Goal: Task Accomplishment & Management: Use online tool/utility

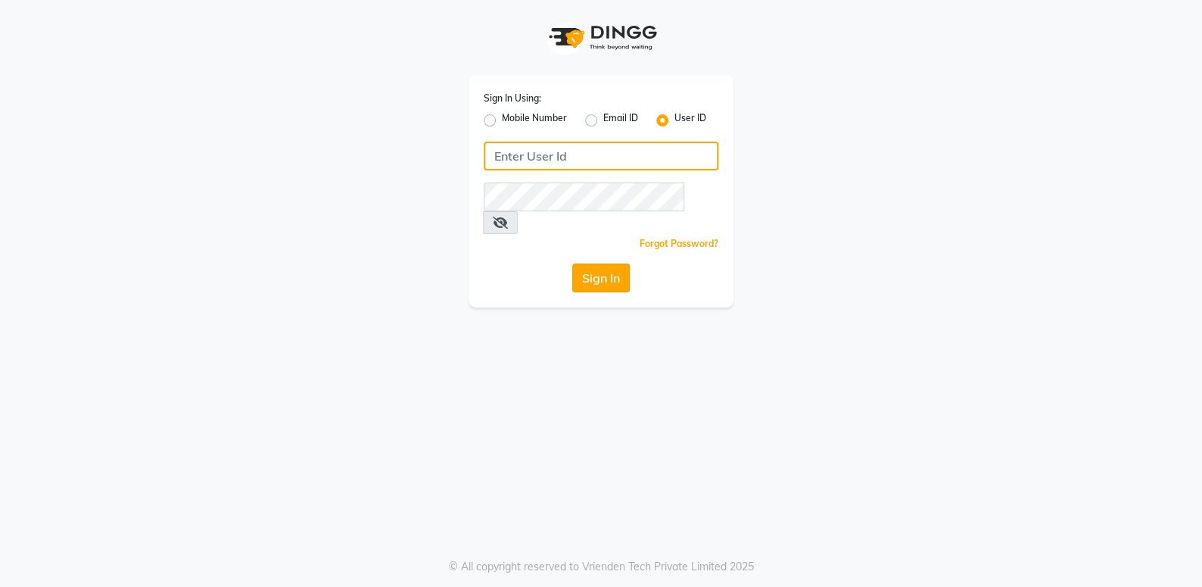
type input "she nailed it"
click at [588, 263] on button "Sign In" at bounding box center [601, 277] width 58 height 29
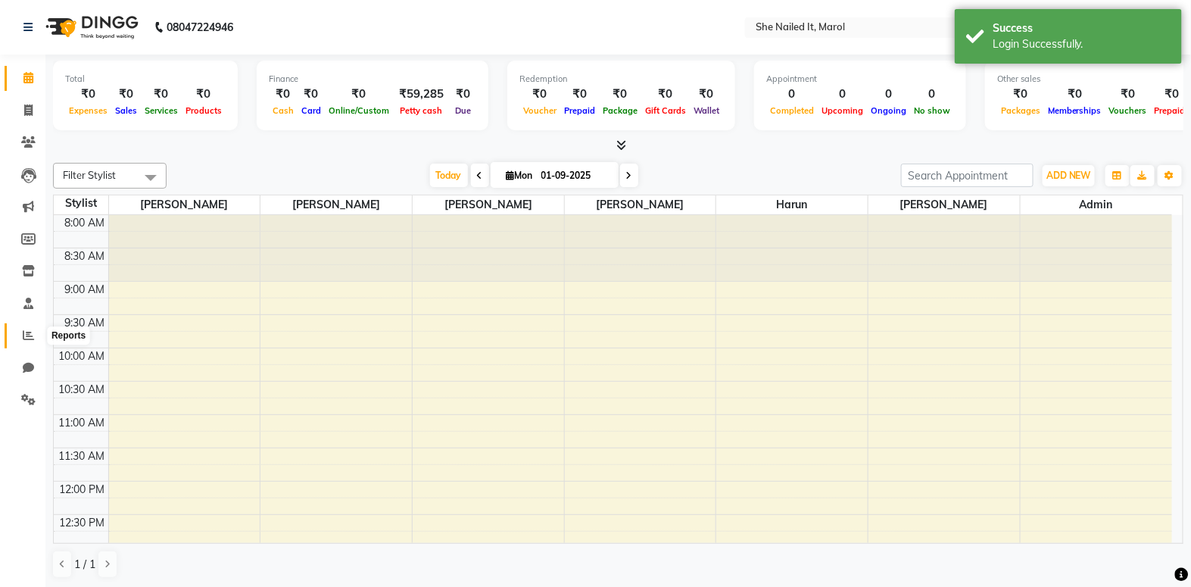
click at [25, 327] on span at bounding box center [28, 335] width 27 height 17
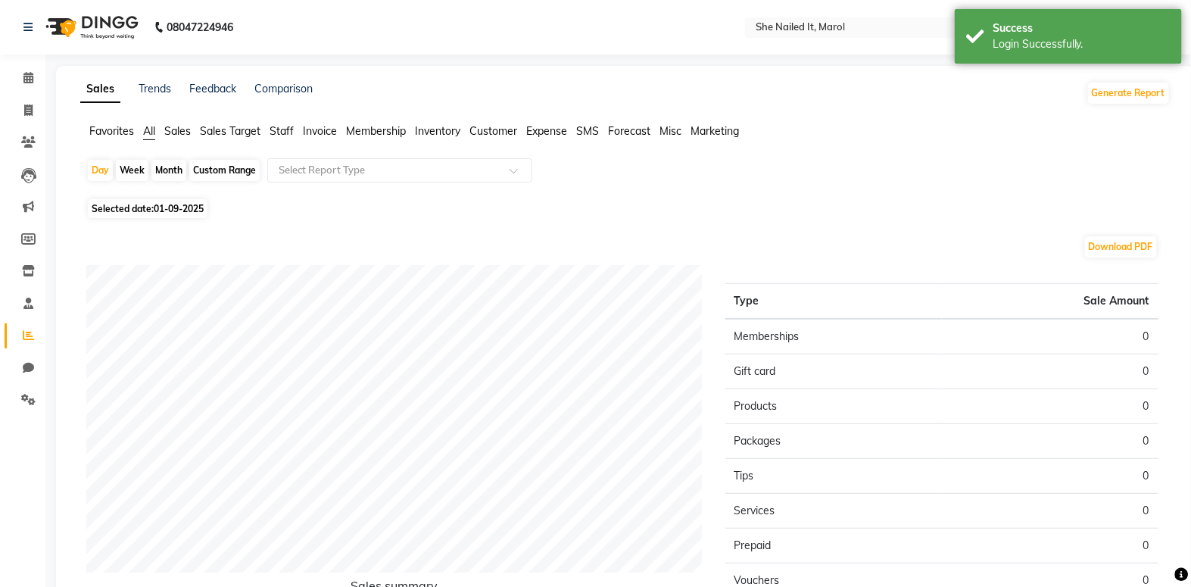
click at [176, 172] on div "Month" at bounding box center [168, 170] width 35 height 21
select select "9"
select select "2025"
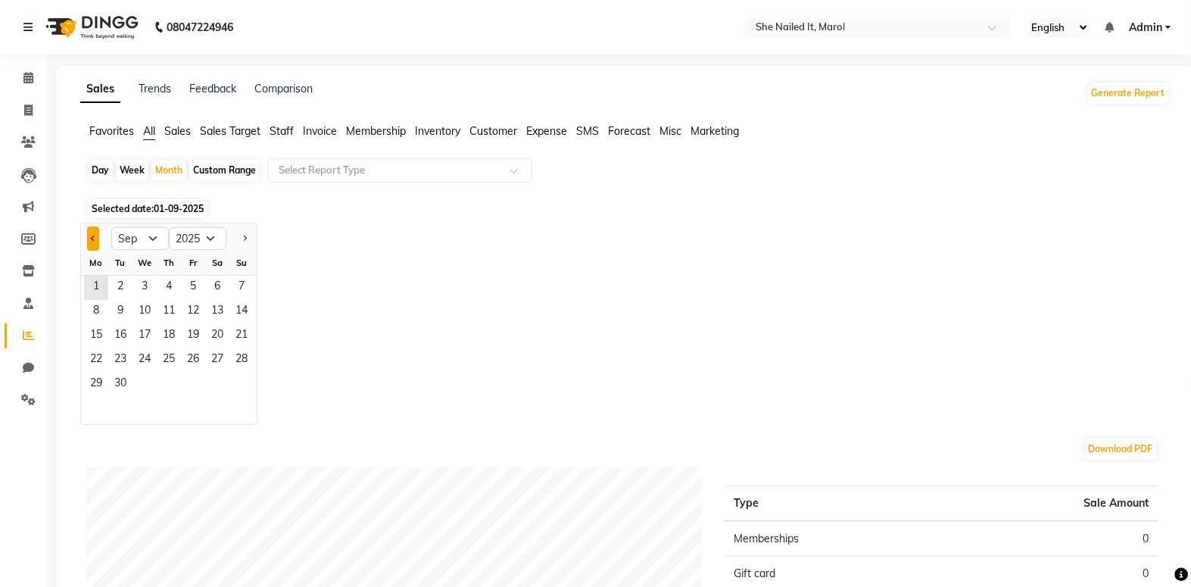
click at [96, 239] on button "Previous month" at bounding box center [93, 238] width 12 height 24
select select "8"
click at [237, 379] on span "31" at bounding box center [241, 385] width 24 height 24
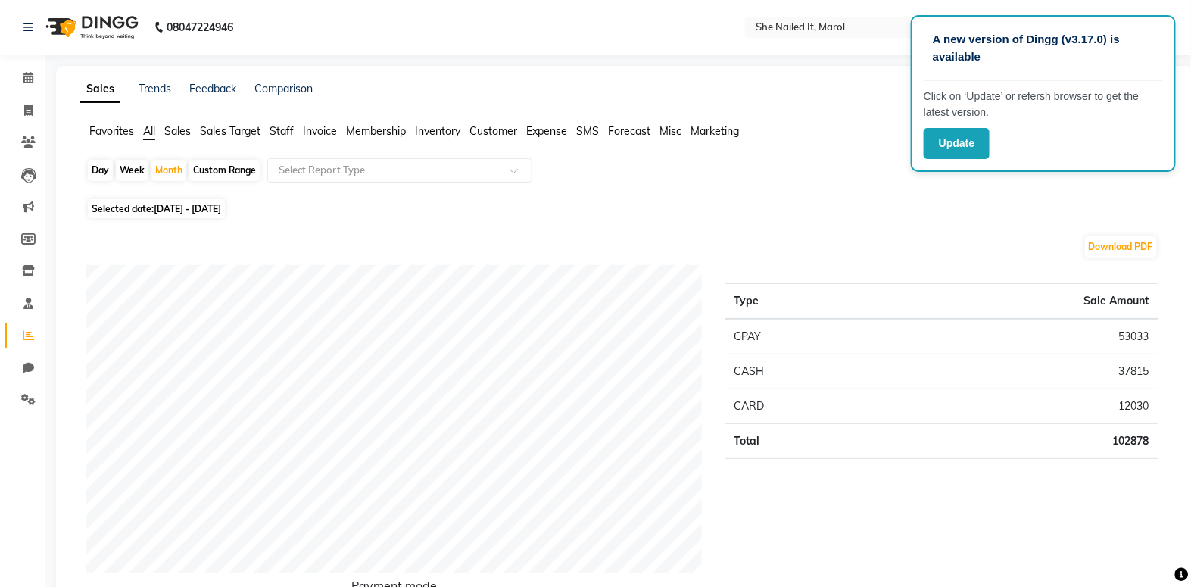
click at [83, 476] on div "Payment mode" at bounding box center [394, 441] width 639 height 352
click at [171, 170] on div "Month" at bounding box center [168, 170] width 35 height 21
select select "8"
select select "2025"
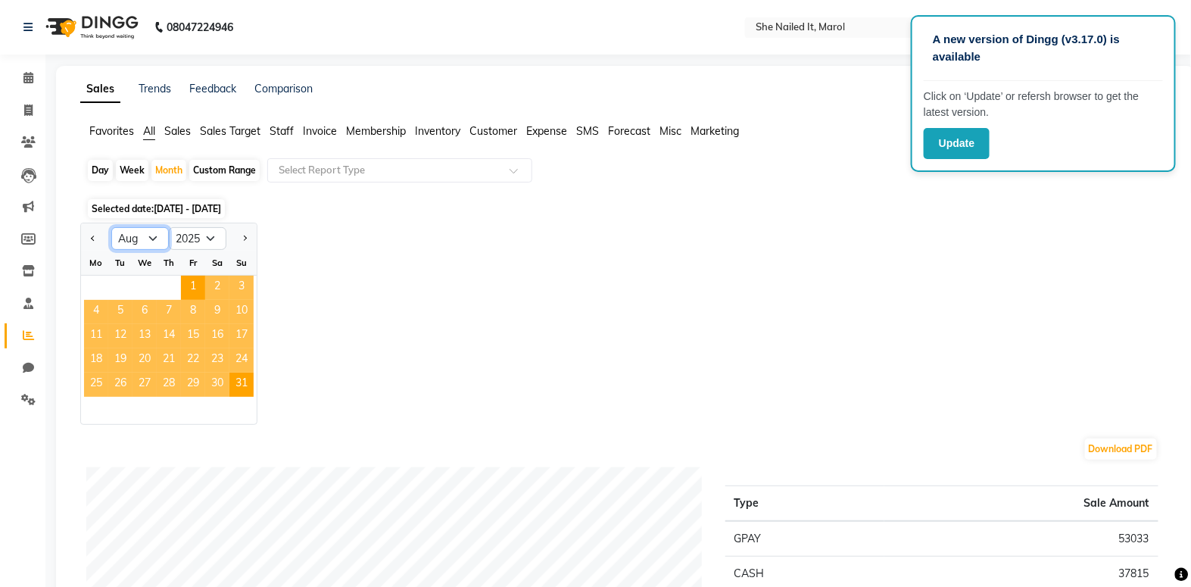
click at [151, 238] on select "Jan Feb Mar Apr May Jun [DATE] Aug Sep Oct Nov Dec" at bounding box center [140, 238] width 58 height 23
select select "9"
click at [111, 227] on select "Jan Feb Mar Apr May Jun [DATE] Aug Sep Oct Nov Dec" at bounding box center [140, 238] width 58 height 23
